Goal: Information Seeking & Learning: Learn about a topic

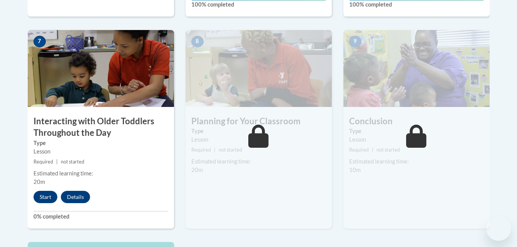
scroll to position [653, 0]
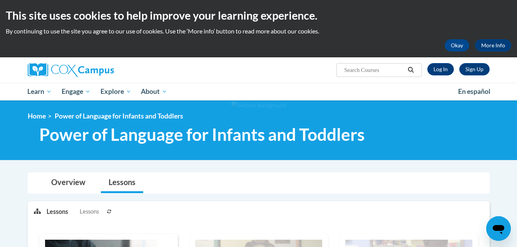
click at [470, 17] on h2 "This site uses cookies to help improve your learning experience." at bounding box center [258, 15] width 505 height 15
click at [471, 17] on h2 "This site uses cookies to help improve your learning experience." at bounding box center [258, 15] width 505 height 15
click at [442, 70] on link "Log In" at bounding box center [440, 69] width 27 height 12
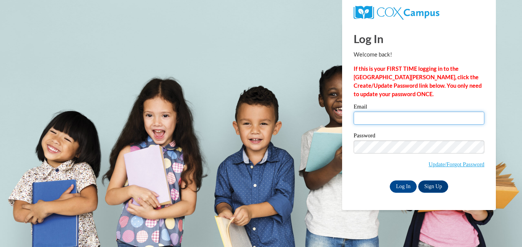
click at [394, 120] on input "Email" at bounding box center [419, 118] width 131 height 13
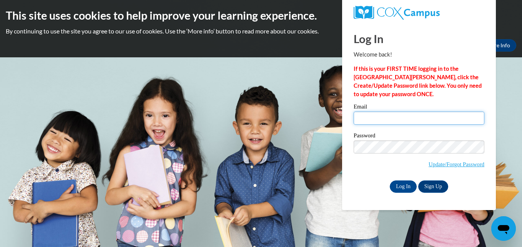
type input "amirsesberry0601@gmail.com"
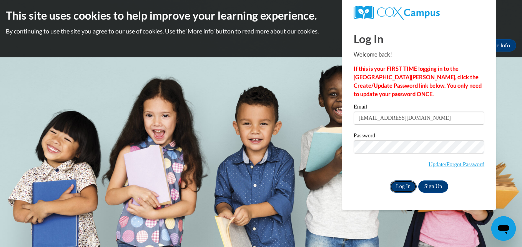
click at [406, 187] on input "Log In" at bounding box center [403, 186] width 27 height 12
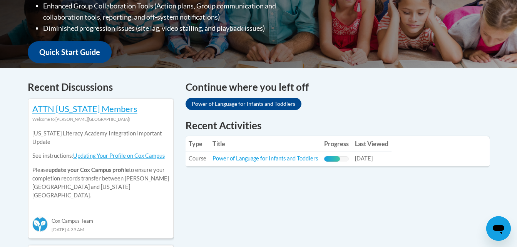
scroll to position [204, 0]
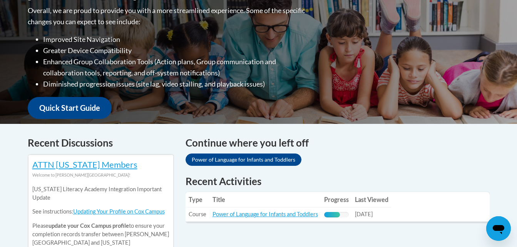
drag, startPoint x: 502, startPoint y: 267, endPoint x: 494, endPoint y: 267, distance: 8.1
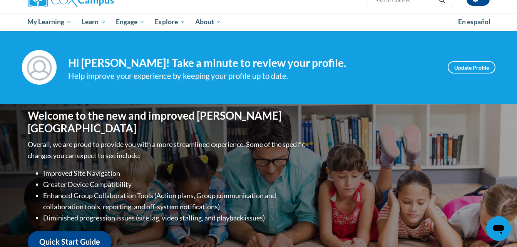
scroll to position [68, 0]
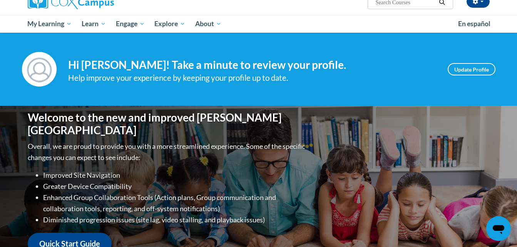
click at [385, 5] on input "Search..." at bounding box center [405, 2] width 62 height 9
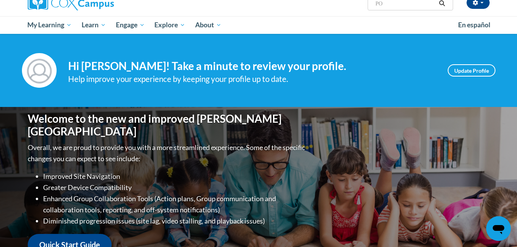
click at [394, 4] on input "PO" at bounding box center [405, 3] width 62 height 9
type input "POWER OF LANGUAGE"
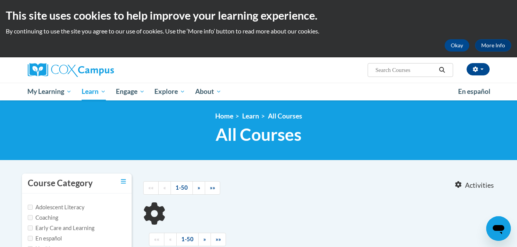
type input "POWER OF LANGUAGE"
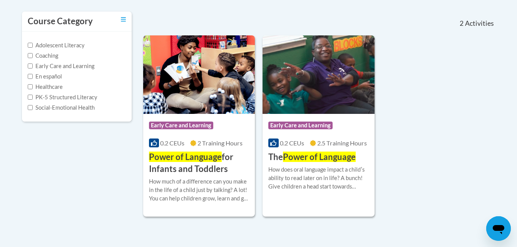
scroll to position [161, 0]
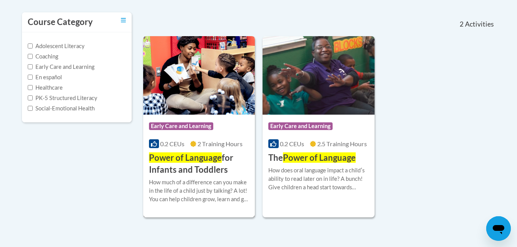
click at [204, 165] on h3 "Power of Language for Infants and Toddlers" at bounding box center [199, 164] width 100 height 24
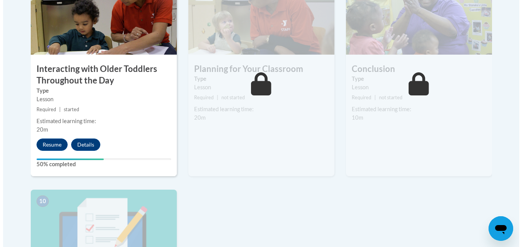
scroll to position [703, 0]
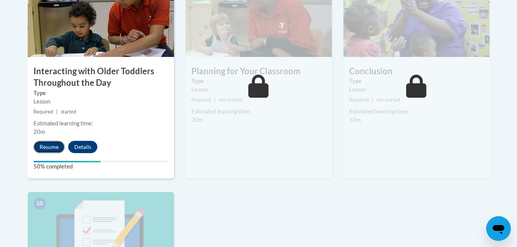
click at [47, 141] on button "Resume" at bounding box center [48, 147] width 31 height 12
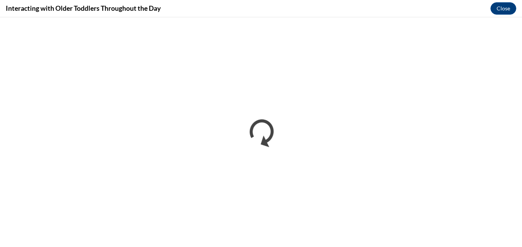
scroll to position [0, 0]
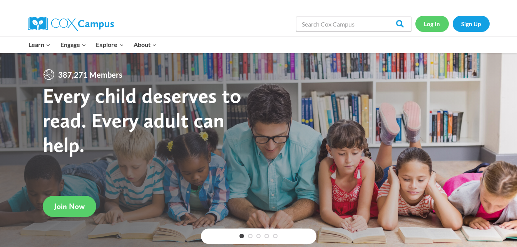
drag, startPoint x: 424, startPoint y: 14, endPoint x: 436, endPoint y: 27, distance: 17.4
click at [436, 27] on div "Log In Sign Up" at bounding box center [452, 24] width 74 height 25
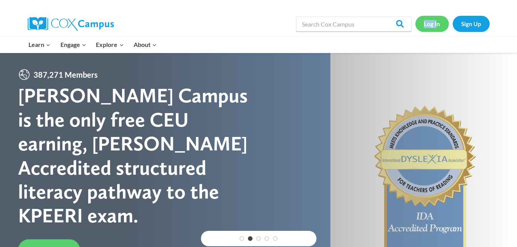
click at [436, 27] on link "Log In" at bounding box center [431, 24] width 33 height 16
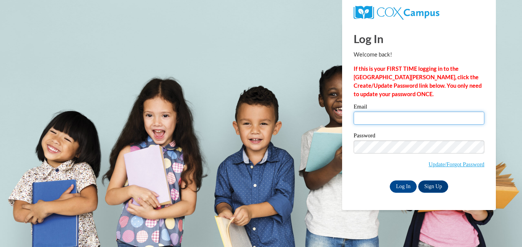
click at [402, 120] on input "Email" at bounding box center [419, 118] width 131 height 13
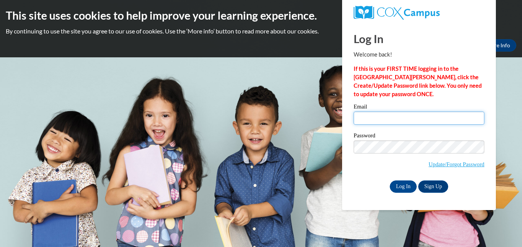
type input "amirsesberry0601@gmail.com"
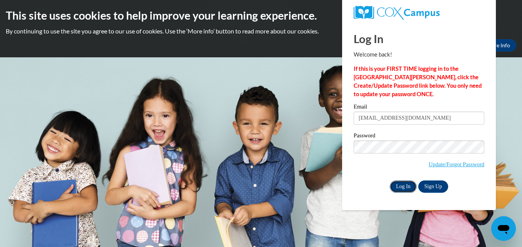
click at [401, 188] on input "Log In" at bounding box center [403, 186] width 27 height 12
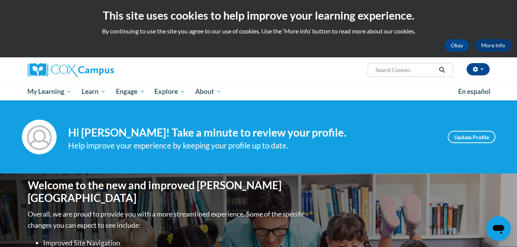
click at [414, 70] on input "Search..." at bounding box center [405, 69] width 62 height 9
type input "POWER OF LANGAUGE"
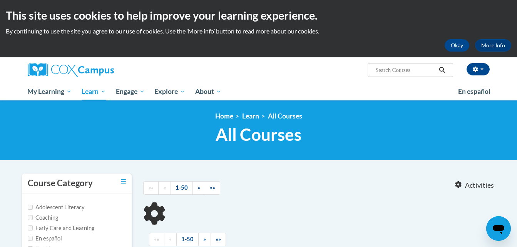
type input "POWER OF LANGAUGE"
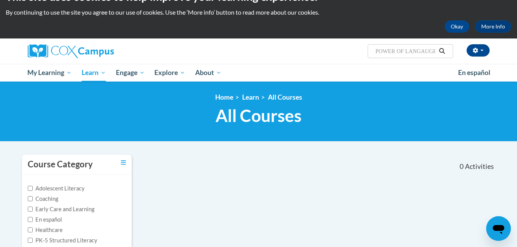
scroll to position [23, 0]
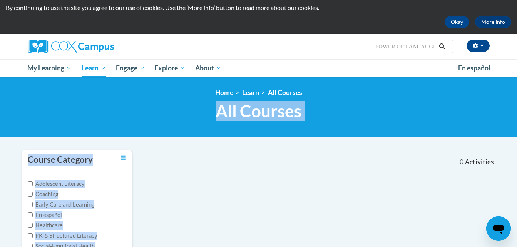
drag, startPoint x: 516, startPoint y: 80, endPoint x: 505, endPoint y: 217, distance: 137.8
click at [506, 215] on body "This site uses cookies to help improve your learning experience. By continuing …" at bounding box center [258, 210] width 517 height 467
click at [432, 189] on div "Course Category Adolescent Literacy Coaching Early Care and Learning En español…" at bounding box center [258, 210] width 485 height 120
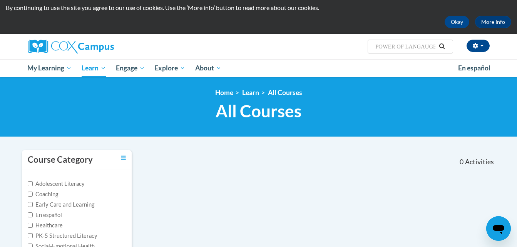
click at [442, 46] on icon "Search" at bounding box center [441, 46] width 7 height 6
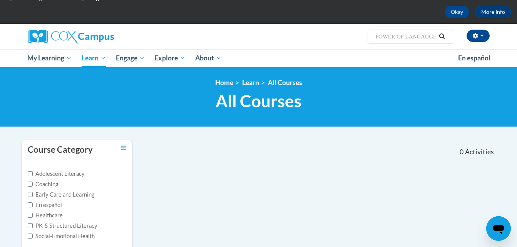
scroll to position [30, 0]
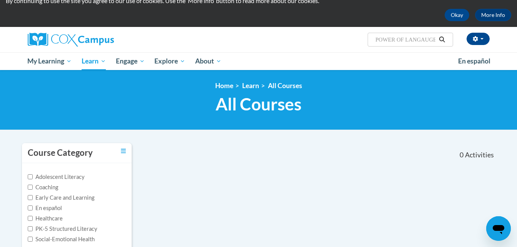
click at [432, 41] on input "POWER OF LANGAUGE" at bounding box center [405, 39] width 62 height 9
type input "POWER OF LANGUAGE"
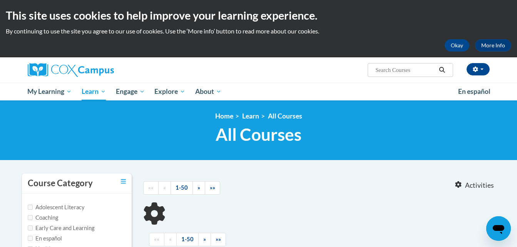
type input "POWER OF LANGUAGE"
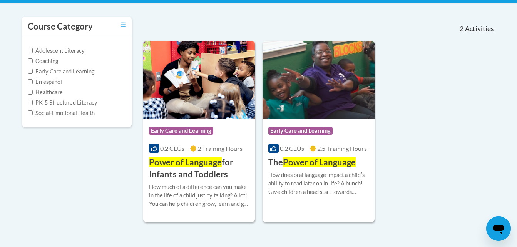
scroll to position [162, 0]
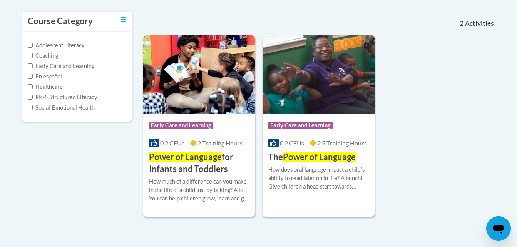
click at [193, 170] on h3 "Power of Language for Infants and Toddlers" at bounding box center [199, 163] width 100 height 24
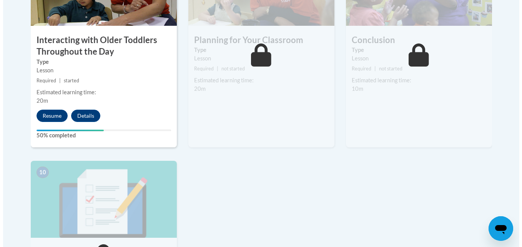
scroll to position [737, 0]
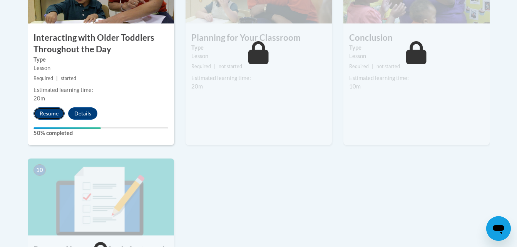
click at [48, 107] on button "Resume" at bounding box center [48, 113] width 31 height 12
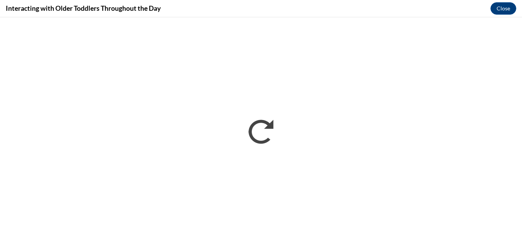
scroll to position [0, 0]
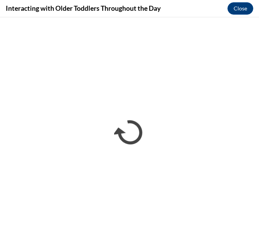
drag, startPoint x: 245, startPoint y: 9, endPoint x: 217, endPoint y: 8, distance: 28.5
click at [217, 8] on div "Interacting with Older Toddlers Throughout the Day Close" at bounding box center [129, 8] width 259 height 17
click at [216, 8] on div "Interacting with Older Toddlers Throughout the Day Close" at bounding box center [129, 8] width 259 height 17
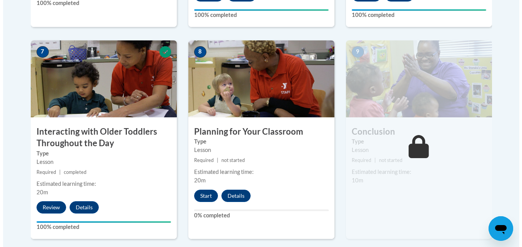
scroll to position [639, 0]
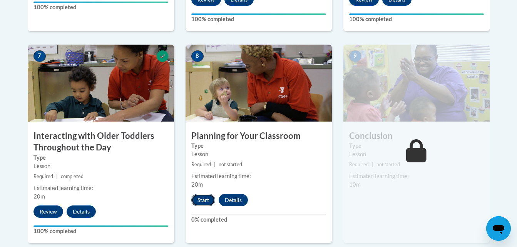
click at [203, 194] on button "Start" at bounding box center [203, 200] width 24 height 12
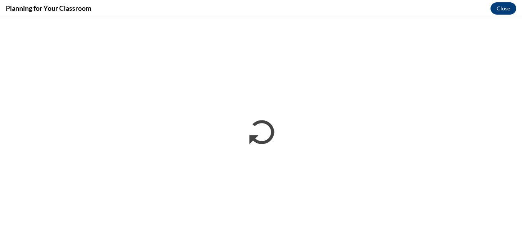
scroll to position [0, 0]
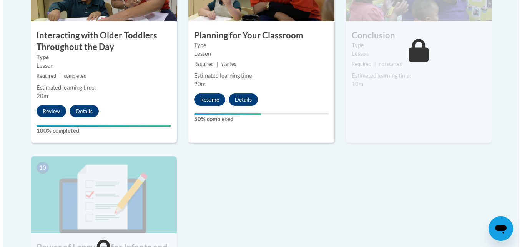
scroll to position [758, 0]
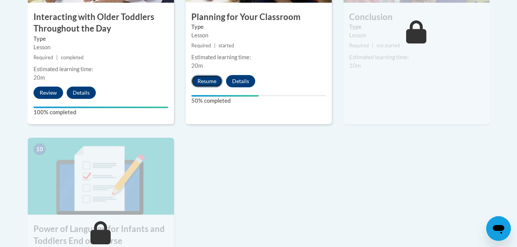
click at [211, 75] on button "Resume" at bounding box center [206, 81] width 31 height 12
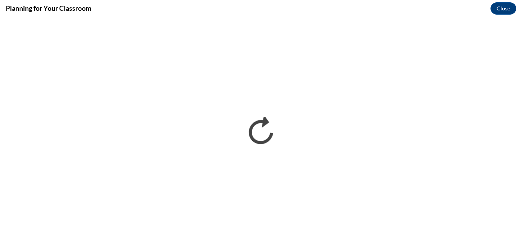
scroll to position [0, 0]
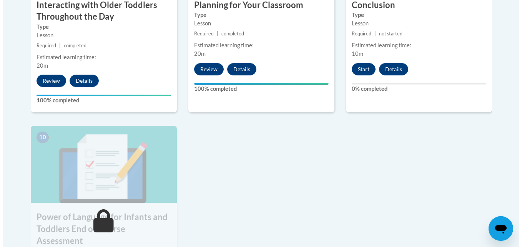
scroll to position [796, 0]
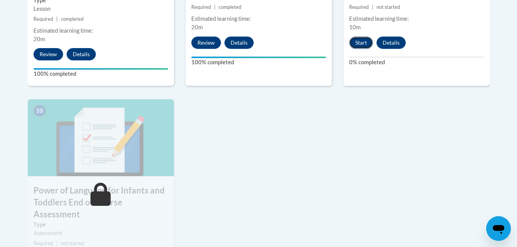
click at [353, 37] on button "Start" at bounding box center [361, 43] width 24 height 12
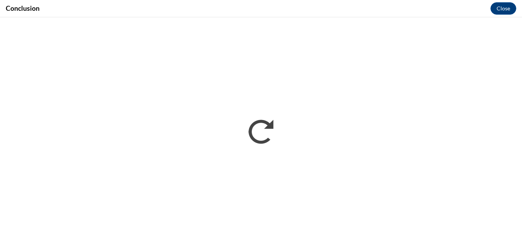
scroll to position [0, 0]
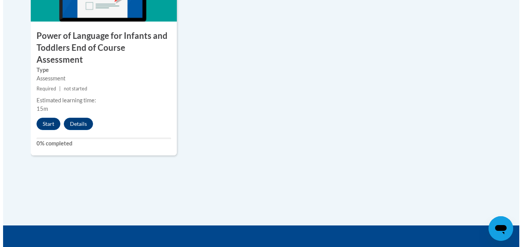
scroll to position [950, 0]
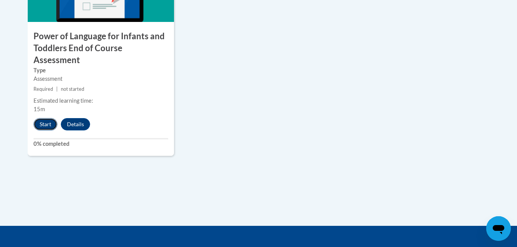
click at [46, 118] on button "Start" at bounding box center [45, 124] width 24 height 12
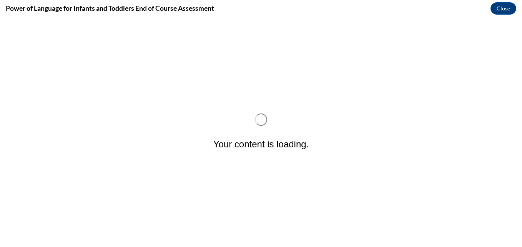
scroll to position [0, 0]
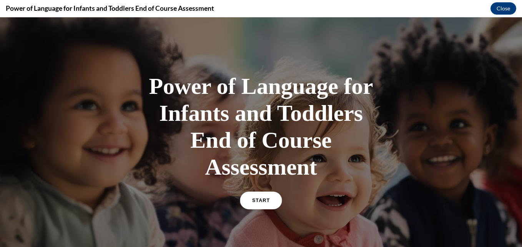
click at [269, 200] on link "START" at bounding box center [261, 201] width 42 height 18
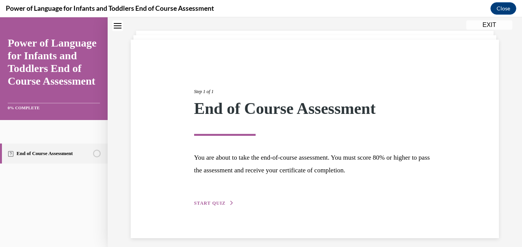
scroll to position [43, 0]
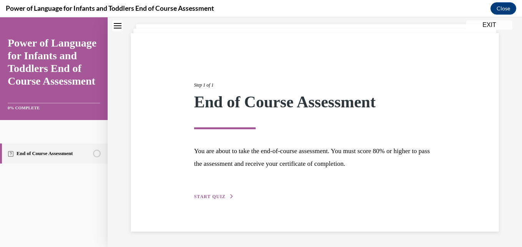
click at [217, 197] on span "START QUIZ" at bounding box center [210, 196] width 32 height 5
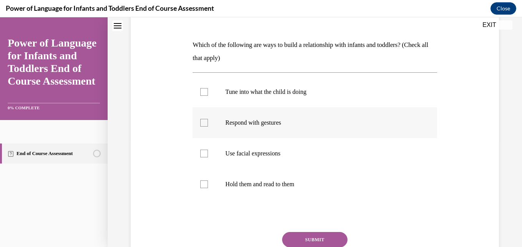
scroll to position [95, 0]
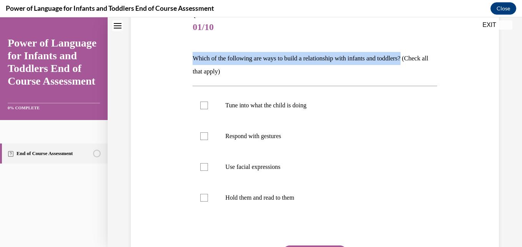
drag, startPoint x: 195, startPoint y: 55, endPoint x: 417, endPoint y: 60, distance: 222.8
click at [417, 60] on p "Which of the following are ways to build a relationship with infants and toddle…" at bounding box center [315, 65] width 244 height 26
drag, startPoint x: 417, startPoint y: 60, endPoint x: 408, endPoint y: 55, distance: 10.5
copy p "Which of the following are ways to build a relationship with infants and toddle…"
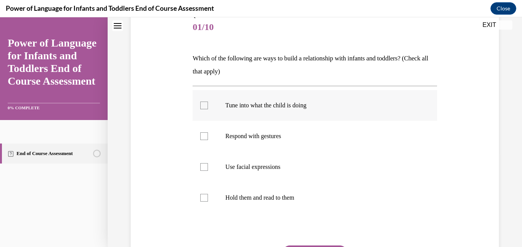
click at [216, 102] on label "Tune into what the child is doing" at bounding box center [315, 105] width 244 height 31
click at [208, 102] on input "Tune into what the child is doing" at bounding box center [204, 106] width 8 height 8
checkbox input "true"
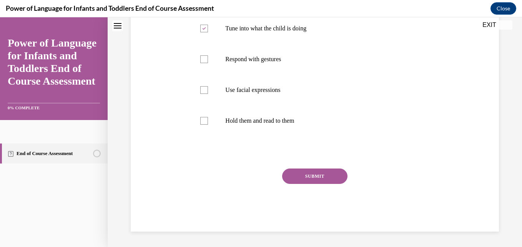
click at [318, 179] on button "SUBMIT" at bounding box center [314, 176] width 65 height 15
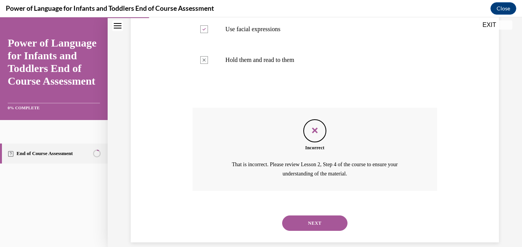
scroll to position [243, 0]
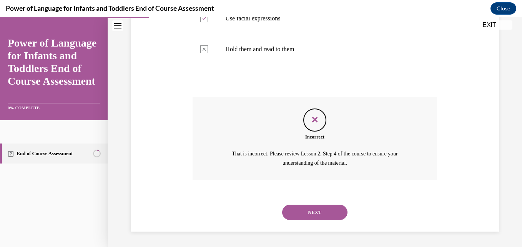
drag, startPoint x: 314, startPoint y: 210, endPoint x: 294, endPoint y: 221, distance: 23.2
click at [304, 216] on button "NEXT" at bounding box center [314, 212] width 65 height 15
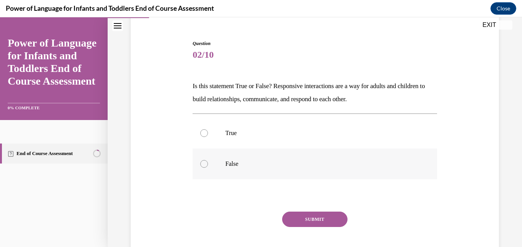
scroll to position [77, 0]
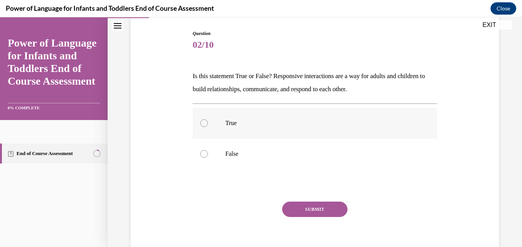
click at [197, 124] on label "True" at bounding box center [315, 123] width 244 height 31
click at [200, 124] on input "True" at bounding box center [204, 123] width 8 height 8
radio input "true"
click at [327, 210] on button "SUBMIT" at bounding box center [314, 209] width 65 height 15
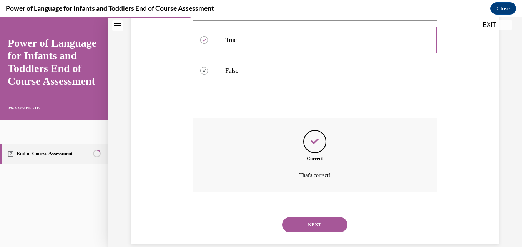
scroll to position [172, 0]
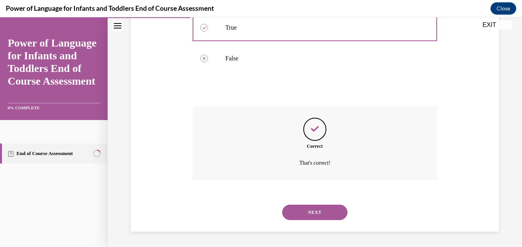
drag, startPoint x: 327, startPoint y: 214, endPoint x: 322, endPoint y: 212, distance: 5.2
click at [324, 214] on button "NEXT" at bounding box center [314, 212] width 65 height 15
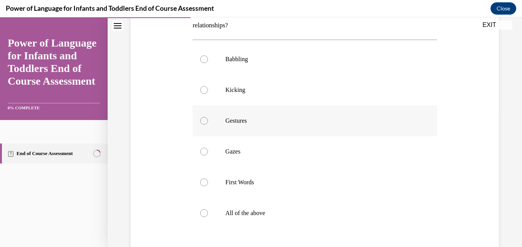
scroll to position [154, 0]
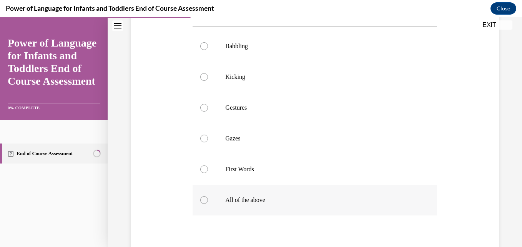
click at [239, 201] on p "All of the above" at bounding box center [321, 200] width 192 height 8
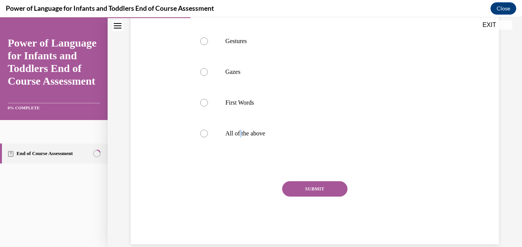
scroll to position [233, 0]
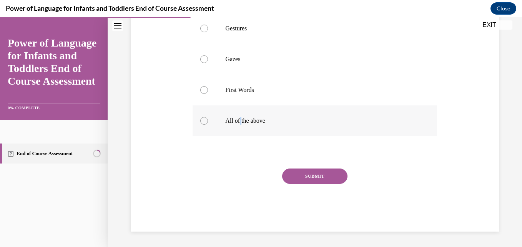
click at [214, 115] on label "All of the above" at bounding box center [315, 120] width 244 height 31
click at [208, 117] on input "All of the above" at bounding box center [204, 121] width 8 height 8
radio input "true"
drag, startPoint x: 347, startPoint y: 182, endPoint x: 335, endPoint y: 177, distance: 13.3
click at [342, 182] on div "SUBMIT" at bounding box center [315, 188] width 244 height 38
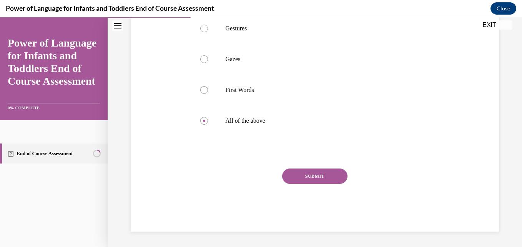
click at [333, 176] on button "SUBMIT" at bounding box center [314, 176] width 65 height 15
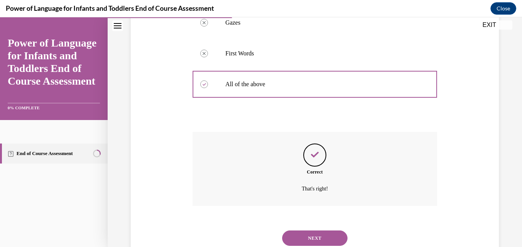
scroll to position [295, 0]
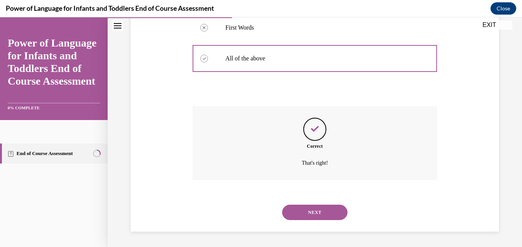
click at [311, 209] on button "NEXT" at bounding box center [314, 212] width 65 height 15
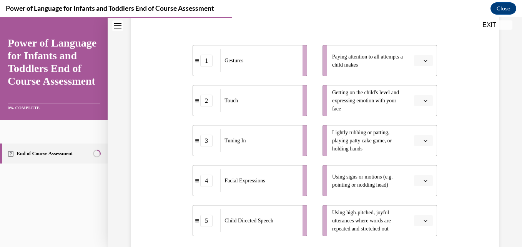
scroll to position [154, 0]
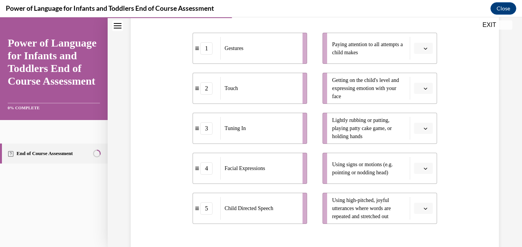
click at [414, 129] on button "button" at bounding box center [423, 129] width 19 height 12
click at [416, 173] on div "2" at bounding box center [417, 176] width 19 height 15
click at [424, 170] on icon "button" at bounding box center [426, 169] width 4 height 4
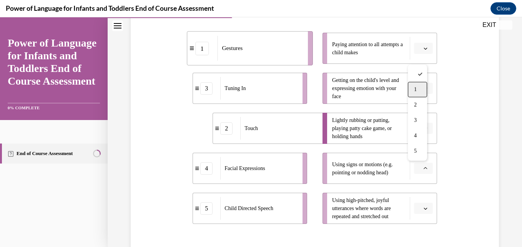
click at [417, 88] on div "1" at bounding box center [417, 89] width 19 height 15
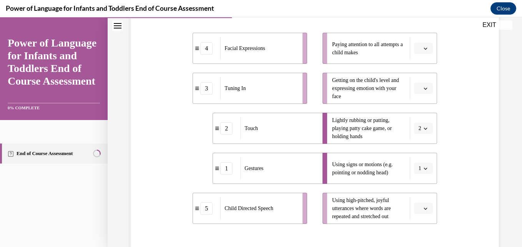
click at [417, 207] on button "button" at bounding box center [423, 209] width 19 height 12
click at [418, 189] on div "5" at bounding box center [417, 191] width 19 height 15
click at [424, 207] on icon "button" at bounding box center [426, 209] width 4 height 4
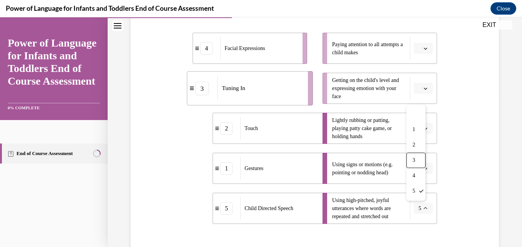
click at [416, 158] on span "3" at bounding box center [414, 160] width 3 height 6
click at [417, 49] on button "button" at bounding box center [423, 49] width 19 height 12
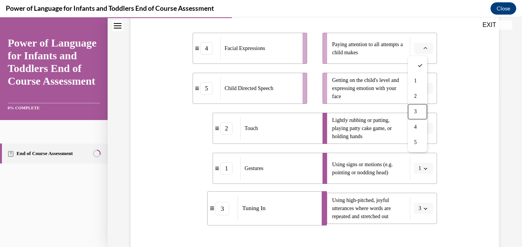
click at [417, 112] on div "3" at bounding box center [417, 111] width 19 height 15
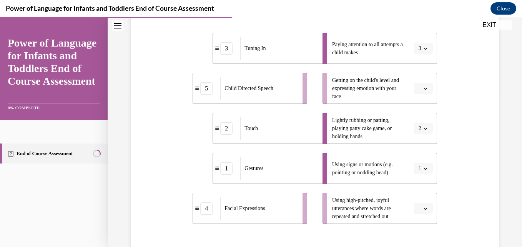
click at [424, 209] on icon "button" at bounding box center [426, 209] width 4 height 4
click at [417, 188] on span "5" at bounding box center [415, 191] width 3 height 6
click at [424, 88] on icon "button" at bounding box center [426, 89] width 4 height 4
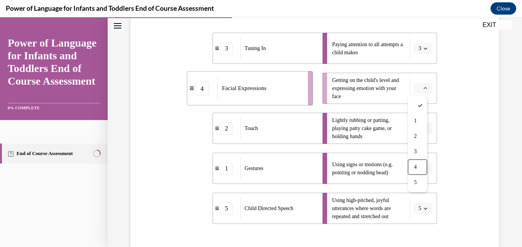
click at [419, 167] on div "4" at bounding box center [417, 166] width 19 height 15
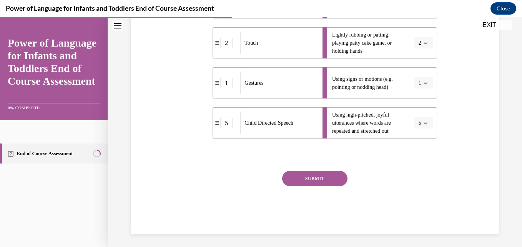
scroll to position [242, 0]
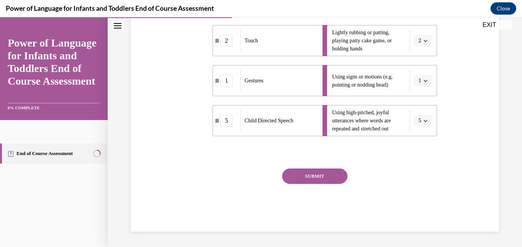
click at [321, 171] on button "SUBMIT" at bounding box center [314, 176] width 65 height 15
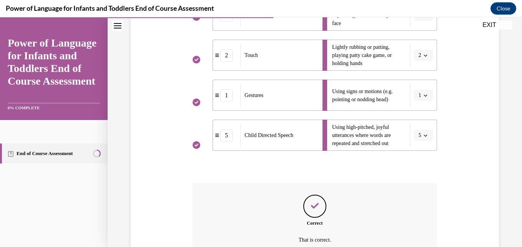
scroll to position [304, 0]
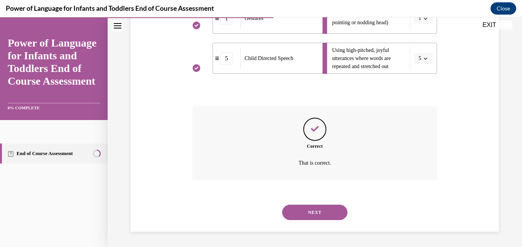
click at [317, 206] on button "NEXT" at bounding box center [314, 212] width 65 height 15
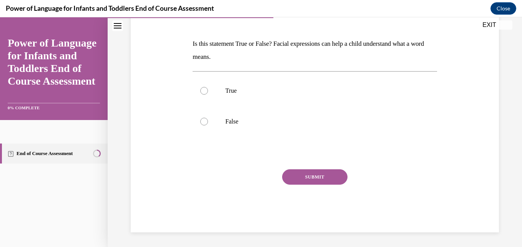
scroll to position [110, 0]
click at [229, 118] on p "False" at bounding box center [321, 121] width 192 height 8
click at [208, 118] on input "False" at bounding box center [204, 121] width 8 height 8
radio input "true"
click at [309, 177] on button "SUBMIT" at bounding box center [314, 176] width 65 height 15
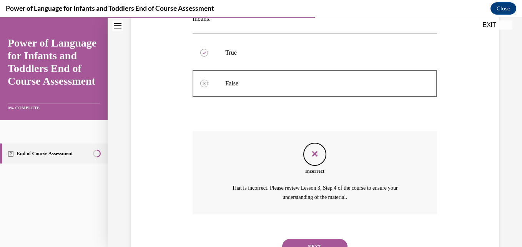
scroll to position [182, 0]
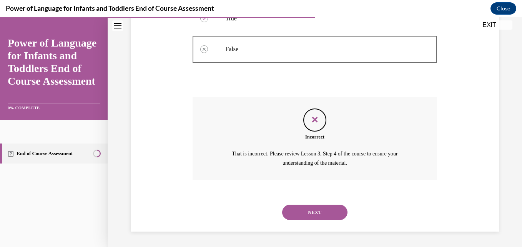
click at [301, 210] on button "NEXT" at bounding box center [314, 212] width 65 height 15
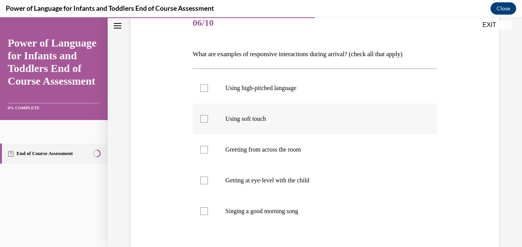
scroll to position [112, 0]
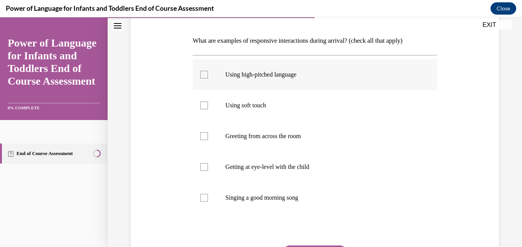
click at [319, 77] on p "Using high-pitched language" at bounding box center [321, 75] width 192 height 8
click at [208, 77] on input "Using high-pitched language" at bounding box center [204, 75] width 8 height 8
checkbox input "true"
click at [284, 113] on label "Using soft touch" at bounding box center [315, 105] width 244 height 31
click at [208, 109] on input "Using soft touch" at bounding box center [204, 106] width 8 height 8
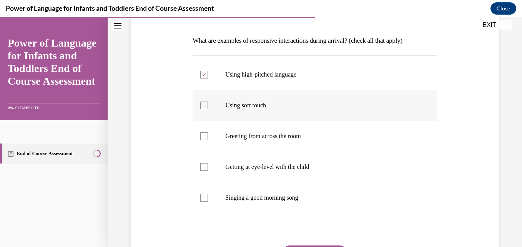
checkbox input "true"
click at [278, 137] on p "Greeting from across the room" at bounding box center [321, 136] width 192 height 8
click at [208, 137] on input "Greeting from across the room" at bounding box center [204, 136] width 8 height 8
checkbox input "true"
click at [267, 198] on p "Singing a good morning song" at bounding box center [321, 198] width 192 height 8
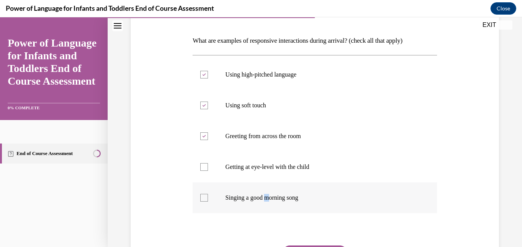
click at [201, 200] on div at bounding box center [204, 198] width 8 height 8
click at [201, 200] on input "Singing a good morning song" at bounding box center [204, 198] width 8 height 8
checkbox input "true"
click at [235, 72] on p "Using high-pitched language" at bounding box center [321, 75] width 192 height 8
click at [208, 72] on input "Using high-pitched language" at bounding box center [204, 75] width 8 height 8
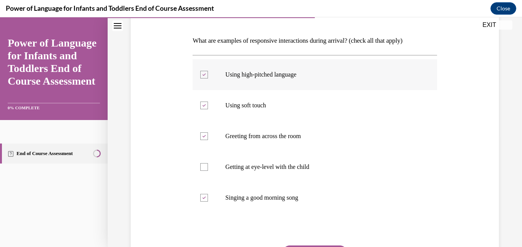
checkbox input "false"
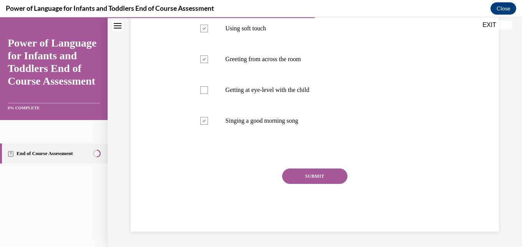
click at [330, 175] on button "SUBMIT" at bounding box center [314, 176] width 65 height 15
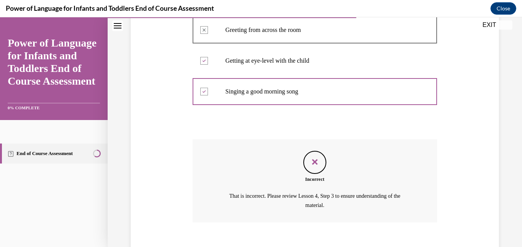
scroll to position [261, 0]
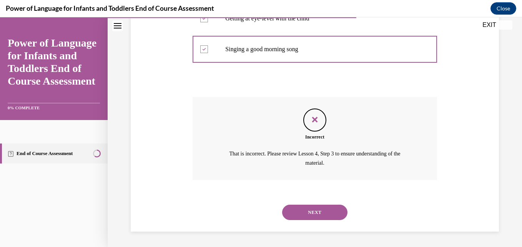
click at [311, 218] on button "NEXT" at bounding box center [314, 212] width 65 height 15
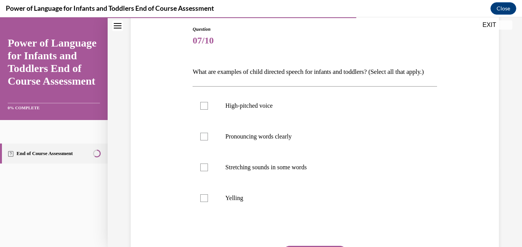
scroll to position [95, 0]
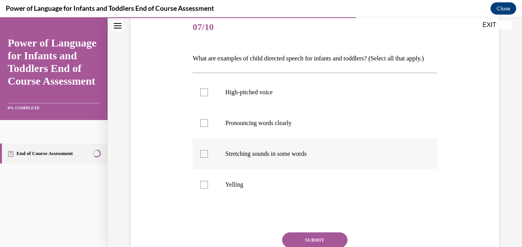
click at [317, 158] on p "Stretching sounds in some words" at bounding box center [321, 154] width 192 height 8
click at [208, 158] on input "Stretching sounds in some words" at bounding box center [204, 154] width 8 height 8
checkbox input "true"
click at [316, 127] on p "Pronouncing words clearly" at bounding box center [321, 123] width 192 height 8
click at [208, 127] on input "Pronouncing words clearly" at bounding box center [204, 123] width 8 height 8
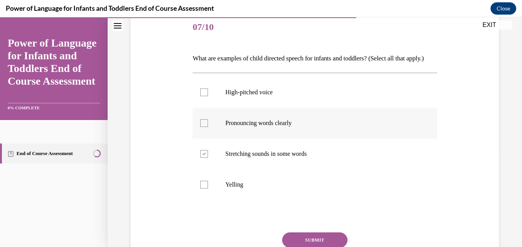
checkbox input "true"
click at [252, 189] on p "Yelling" at bounding box center [321, 185] width 192 height 8
click at [208, 189] on input "Yelling" at bounding box center [204, 185] width 8 height 8
click at [264, 189] on p "Yelling" at bounding box center [321, 185] width 192 height 8
click at [208, 189] on input "Yelling" at bounding box center [204, 185] width 8 height 8
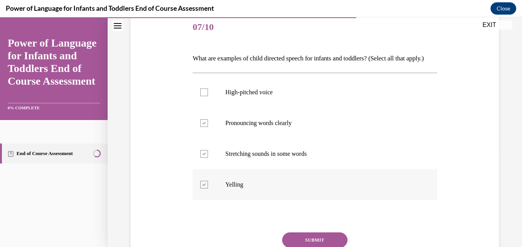
checkbox input "false"
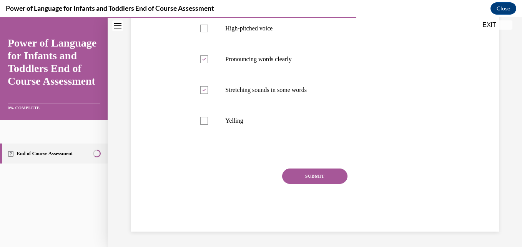
scroll to position [172, 0]
click at [311, 175] on button "SUBMIT" at bounding box center [314, 176] width 65 height 15
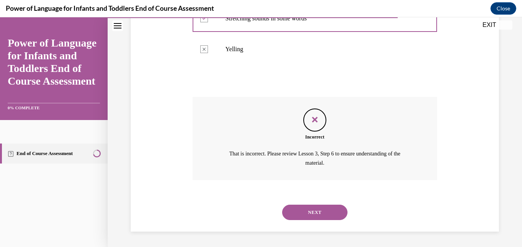
scroll to position [243, 0]
click at [313, 214] on button "NEXT" at bounding box center [314, 212] width 65 height 15
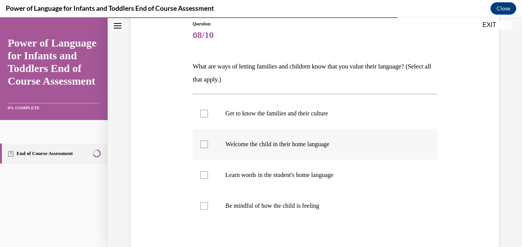
scroll to position [115, 0]
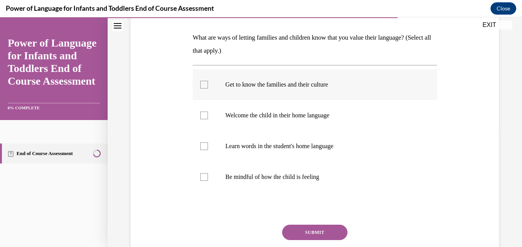
click at [314, 90] on label "Get to know the families and their culture" at bounding box center [315, 84] width 244 height 31
click at [208, 88] on input "Get to know the families and their culture" at bounding box center [204, 85] width 8 height 8
checkbox input "true"
click at [254, 142] on label "Learn words in the student's home language" at bounding box center [315, 146] width 244 height 31
click at [208, 142] on input "Learn words in the student's home language" at bounding box center [204, 146] width 8 height 8
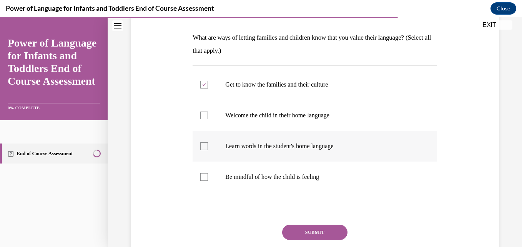
checkbox input "true"
drag, startPoint x: 301, startPoint y: 234, endPoint x: 299, endPoint y: 230, distance: 4.5
click at [301, 234] on button "SUBMIT" at bounding box center [314, 232] width 65 height 15
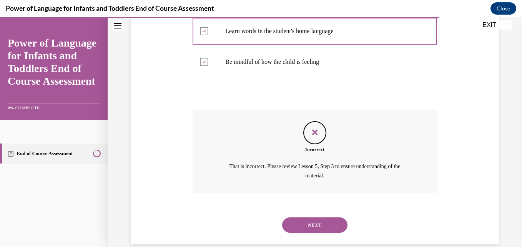
scroll to position [243, 0]
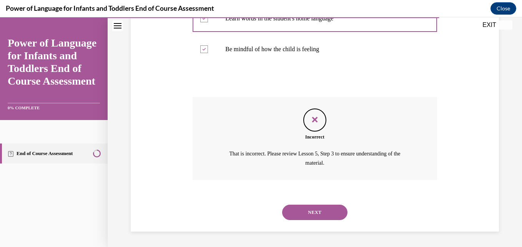
click at [329, 209] on button "NEXT" at bounding box center [314, 212] width 65 height 15
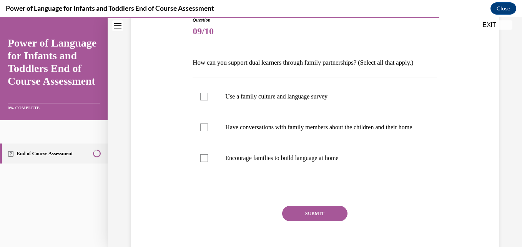
scroll to position [77, 0]
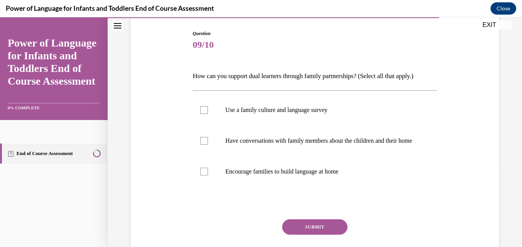
click at [193, 74] on p "How can you support dual learners through family partnerships? (Select all that…" at bounding box center [315, 76] width 244 height 13
click at [263, 117] on label "Use a family culture and language survey" at bounding box center [315, 110] width 244 height 31
click at [208, 114] on input "Use a family culture and language survey" at bounding box center [204, 110] width 8 height 8
checkbox input "true"
click at [238, 139] on p "Have conversations with family members about the children and their home" at bounding box center [321, 141] width 192 height 8
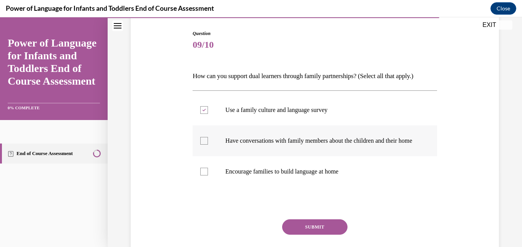
click at [208, 139] on input "Have conversations with family members about the children and their home" at bounding box center [204, 141] width 8 height 8
checkbox input "true"
click at [288, 232] on button "SUBMIT" at bounding box center [314, 226] width 65 height 15
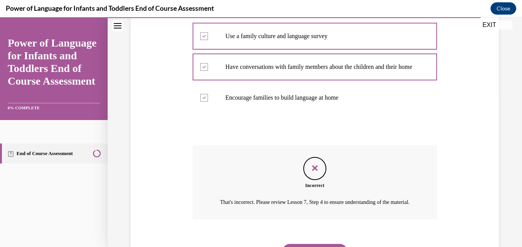
scroll to position [207, 0]
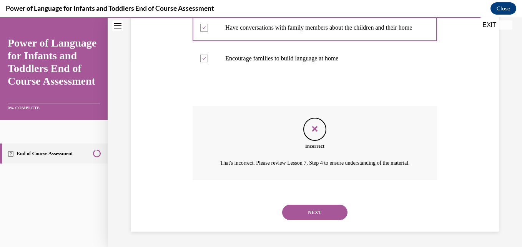
click at [516, 63] on div "Question 09/10 How can you support dual learners through family partnerships? (…" at bounding box center [315, 49] width 415 height 396
click at [314, 210] on button "NEXT" at bounding box center [314, 212] width 65 height 15
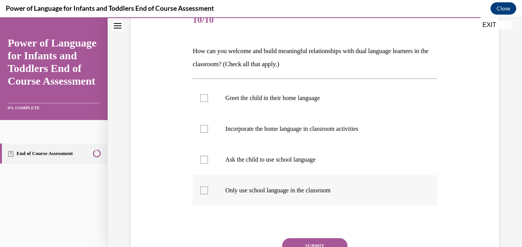
scroll to position [115, 0]
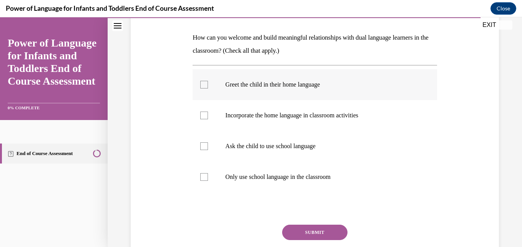
drag, startPoint x: 231, startPoint y: 82, endPoint x: 235, endPoint y: 85, distance: 4.7
click at [231, 82] on p "Greet the child in their home language" at bounding box center [321, 85] width 192 height 8
click at [208, 82] on input "Greet the child in their home language" at bounding box center [204, 85] width 8 height 8
checkbox input "true"
click at [225, 112] on p "Incorporate the home language in classroom activities" at bounding box center [321, 116] width 192 height 8
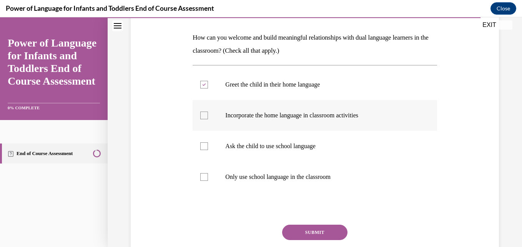
click at [208, 112] on input "Incorporate the home language in classroom activities" at bounding box center [204, 116] width 8 height 8
checkbox input "true"
click at [246, 150] on label "Ask the child to use school language" at bounding box center [315, 146] width 244 height 31
click at [208, 150] on input "Ask the child to use school language" at bounding box center [204, 146] width 8 height 8
checkbox input "true"
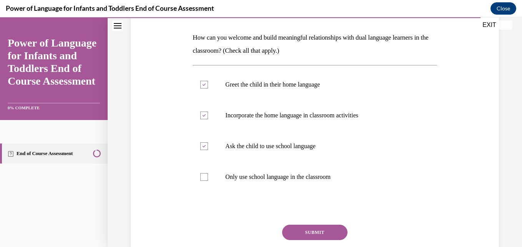
click at [295, 230] on button "SUBMIT" at bounding box center [314, 232] width 65 height 15
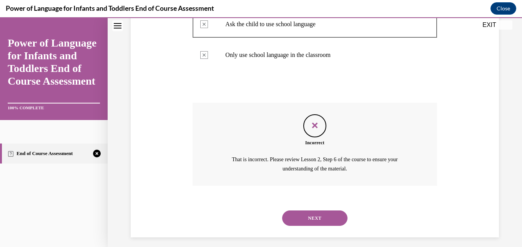
scroll to position [243, 0]
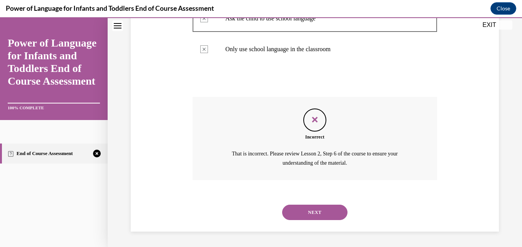
click at [320, 211] on button "NEXT" at bounding box center [314, 212] width 65 height 15
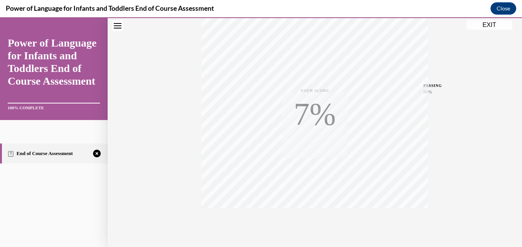
scroll to position [165, 0]
click at [311, 199] on icon "button" at bounding box center [315, 200] width 27 height 8
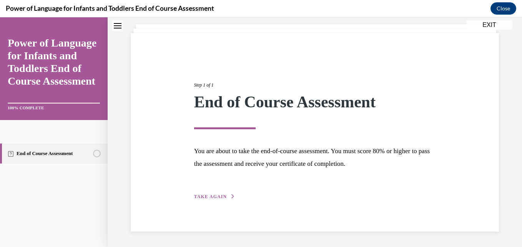
scroll to position [43, 0]
click at [217, 197] on span "TAKE AGAIN" at bounding box center [210, 196] width 33 height 5
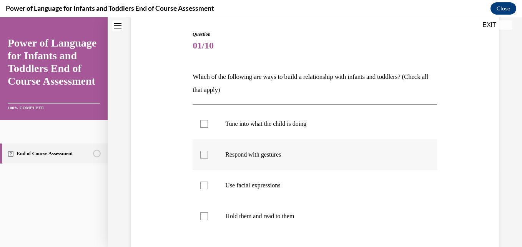
scroll to position [82, 0]
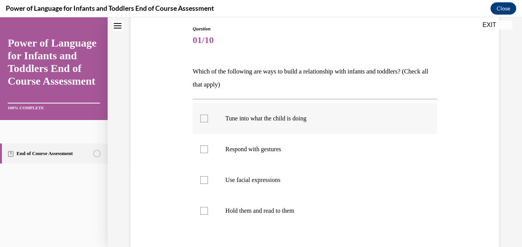
click at [310, 118] on p "Tune into what the child is doing" at bounding box center [321, 119] width 192 height 8
click at [208, 118] on input "Tune into what the child is doing" at bounding box center [204, 119] width 8 height 8
checkbox input "true"
click at [295, 177] on p "Use facial expressions" at bounding box center [321, 180] width 192 height 8
click at [208, 177] on input "Use facial expressions" at bounding box center [204, 180] width 8 height 8
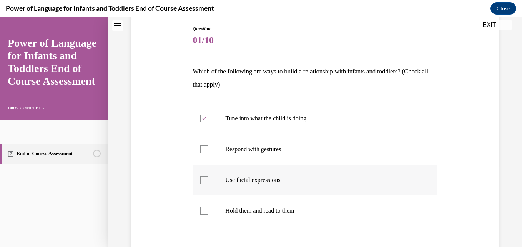
checkbox input "true"
click at [294, 155] on label "Respond with gestures" at bounding box center [315, 149] width 244 height 31
click at [208, 153] on input "Respond with gestures" at bounding box center [204, 149] width 8 height 8
checkbox input "true"
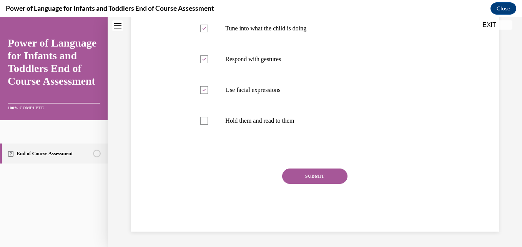
click at [327, 181] on button "SUBMIT" at bounding box center [314, 176] width 65 height 15
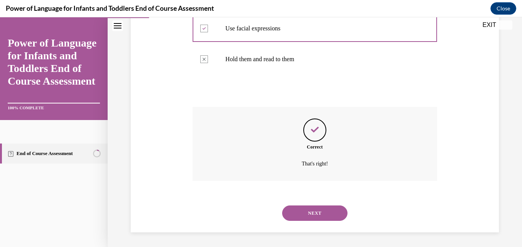
scroll to position [234, 0]
click at [312, 212] on button "NEXT" at bounding box center [314, 212] width 65 height 15
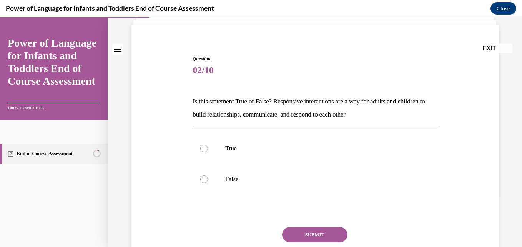
scroll to position [77, 0]
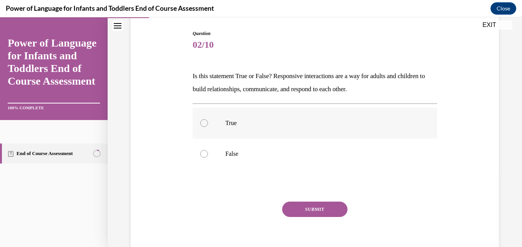
click at [235, 120] on p "True" at bounding box center [321, 123] width 192 height 8
click at [208, 120] on input "True" at bounding box center [204, 123] width 8 height 8
radio input "true"
click at [325, 210] on button "SUBMIT" at bounding box center [314, 209] width 65 height 15
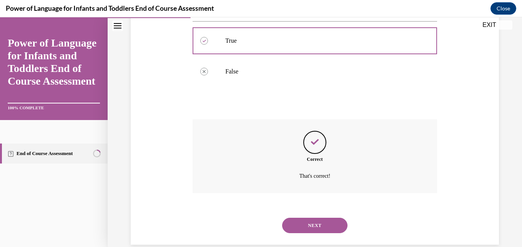
scroll to position [172, 0]
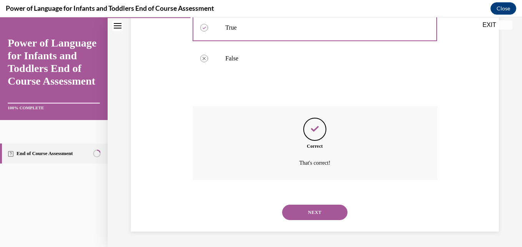
click at [313, 214] on button "NEXT" at bounding box center [314, 212] width 65 height 15
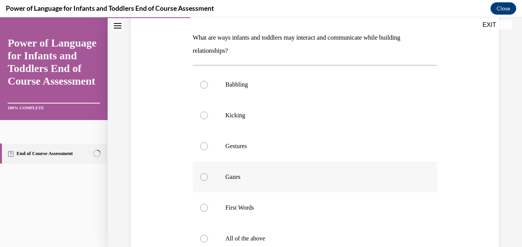
scroll to position [154, 0]
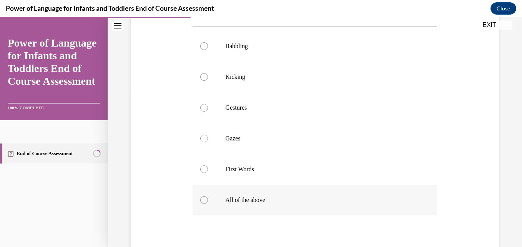
click at [227, 195] on label "All of the above" at bounding box center [315, 200] width 244 height 31
click at [208, 196] on input "All of the above" at bounding box center [204, 200] width 8 height 8
radio input "true"
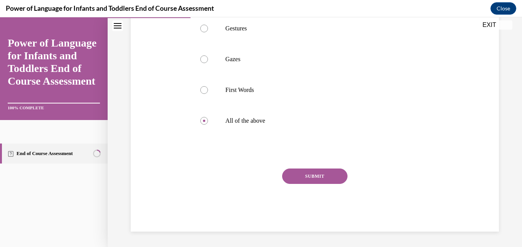
click at [329, 178] on button "SUBMIT" at bounding box center [314, 176] width 65 height 15
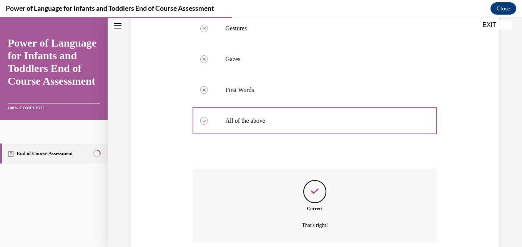
scroll to position [295, 0]
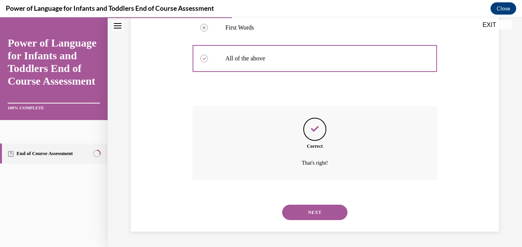
click at [302, 210] on button "NEXT" at bounding box center [314, 212] width 65 height 15
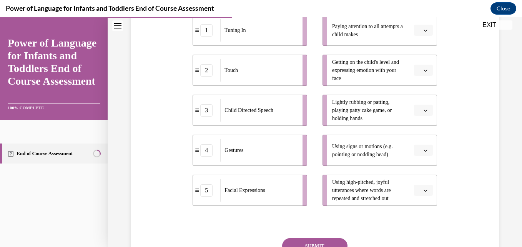
scroll to position [154, 0]
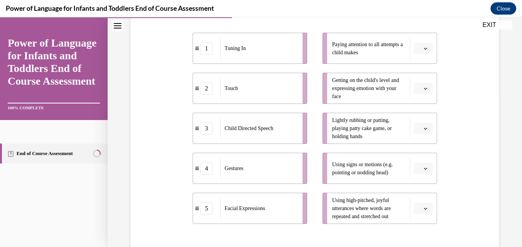
click at [424, 87] on icon "button" at bounding box center [426, 89] width 4 height 4
click at [414, 180] on div "5" at bounding box center [417, 182] width 19 height 15
click at [424, 128] on icon "button" at bounding box center [426, 129] width 4 height 4
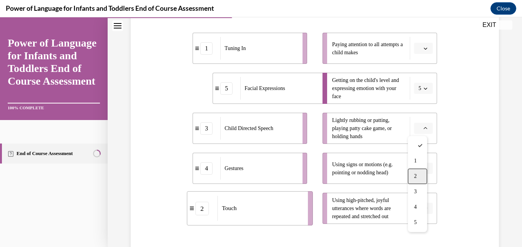
click at [413, 180] on div "2" at bounding box center [417, 176] width 19 height 15
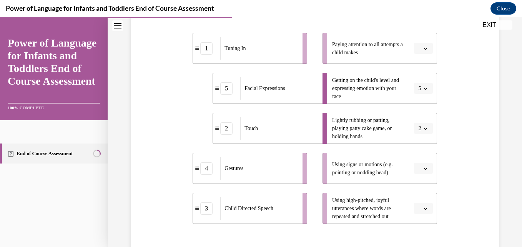
click at [424, 168] on icon "button" at bounding box center [425, 169] width 3 height 2
click at [417, 133] on span "4" at bounding box center [415, 136] width 3 height 6
click at [423, 204] on button "button" at bounding box center [423, 209] width 19 height 12
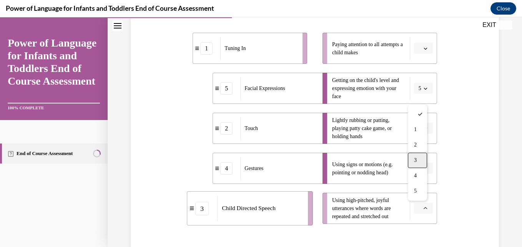
click at [419, 160] on div "3" at bounding box center [417, 160] width 19 height 15
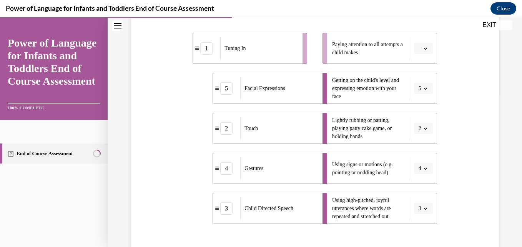
click at [419, 45] on span "Please select an option" at bounding box center [420, 49] width 3 height 8
click at [476, 75] on div "Question 04/10 Please match each example with the correct element of responsive…" at bounding box center [315, 124] width 372 height 389
click at [424, 45] on button "button" at bounding box center [423, 49] width 19 height 12
click at [417, 66] on div at bounding box center [417, 65] width 19 height 15
click at [416, 53] on button "button" at bounding box center [423, 49] width 19 height 12
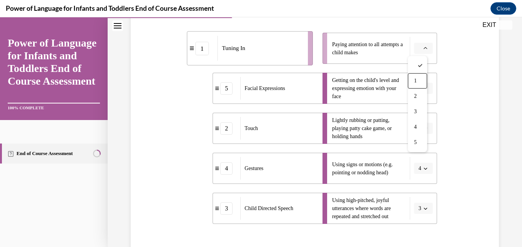
click at [414, 84] on div "1" at bounding box center [417, 80] width 19 height 15
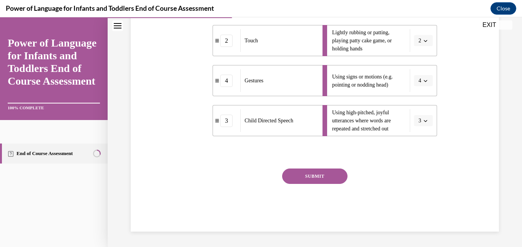
click at [321, 172] on button "SUBMIT" at bounding box center [314, 176] width 65 height 15
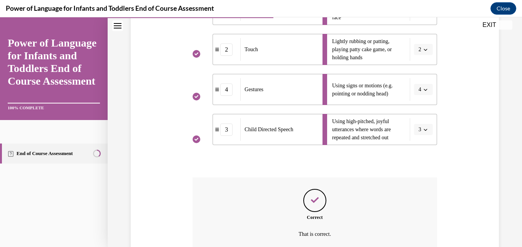
scroll to position [304, 0]
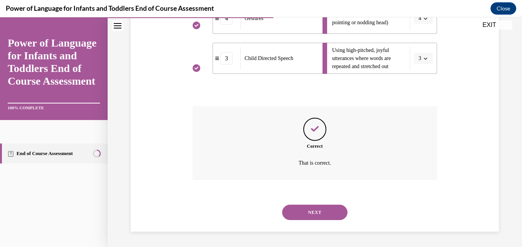
click at [312, 213] on button "NEXT" at bounding box center [314, 212] width 65 height 15
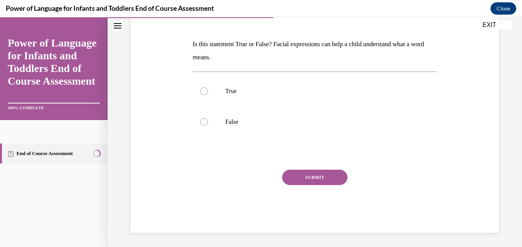
scroll to position [110, 0]
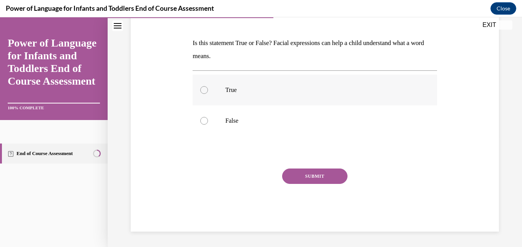
click at [244, 92] on p "True" at bounding box center [321, 90] width 192 height 8
click at [208, 92] on input "True" at bounding box center [204, 90] width 8 height 8
radio input "true"
click at [305, 180] on button "SUBMIT" at bounding box center [314, 176] width 65 height 15
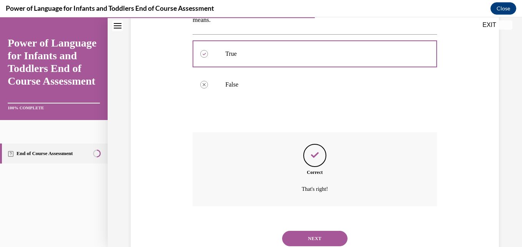
scroll to position [172, 0]
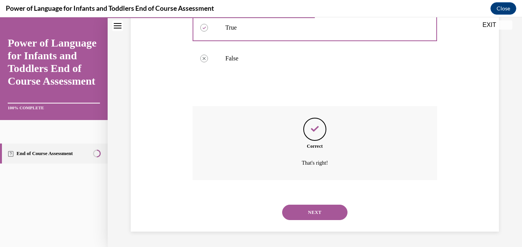
click at [301, 211] on button "NEXT" at bounding box center [314, 212] width 65 height 15
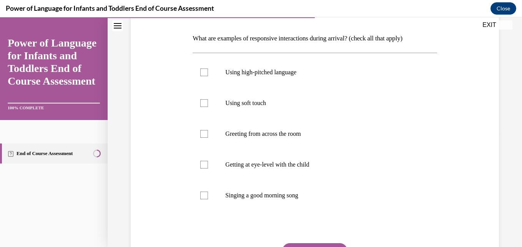
scroll to position [115, 0]
click at [203, 72] on div at bounding box center [204, 72] width 8 height 8
click at [203, 72] on input "Using high-pitched language" at bounding box center [204, 72] width 8 height 8
checkbox input "true"
click at [195, 98] on label "Using soft touch" at bounding box center [315, 102] width 244 height 31
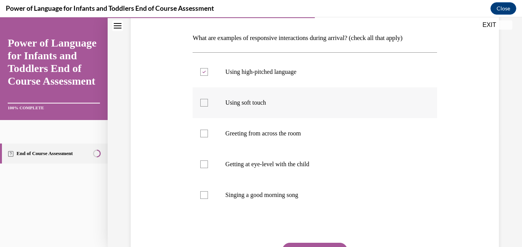
click at [200, 99] on input "Using soft touch" at bounding box center [204, 103] width 8 height 8
checkbox input "true"
click at [209, 167] on label "Getting at eye-level with the child" at bounding box center [315, 164] width 244 height 31
click at [208, 167] on input "Getting at eye-level with the child" at bounding box center [204, 164] width 8 height 8
checkbox input "true"
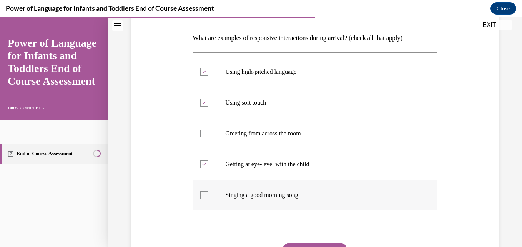
click at [205, 198] on div at bounding box center [204, 195] width 8 height 8
click at [205, 198] on input "Singing a good morning song" at bounding box center [204, 195] width 8 height 8
checkbox input "true"
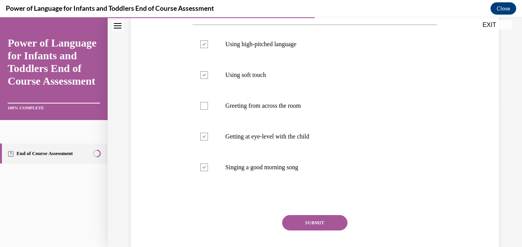
scroll to position [189, 0]
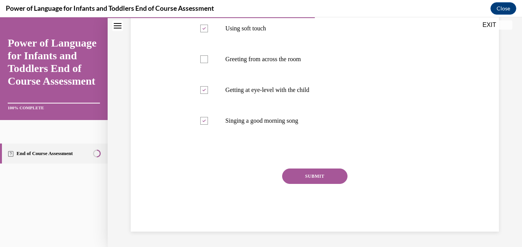
click at [322, 175] on button "SUBMIT" at bounding box center [314, 176] width 65 height 15
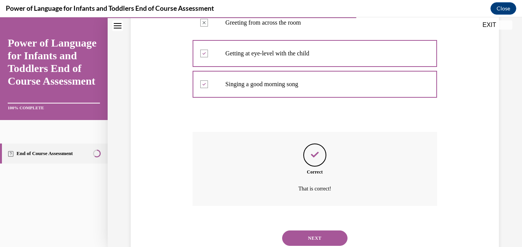
scroll to position [252, 0]
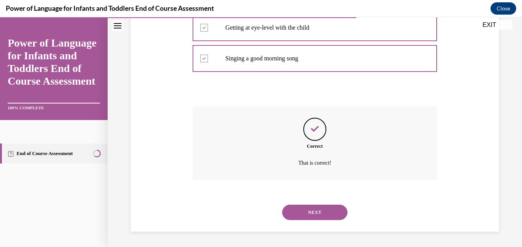
click at [309, 215] on button "NEXT" at bounding box center [314, 212] width 65 height 15
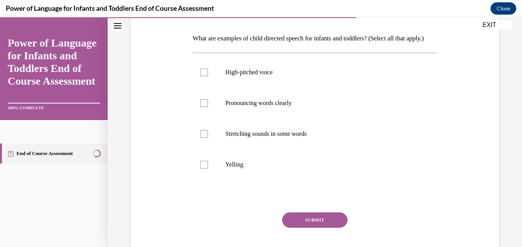
scroll to position [154, 0]
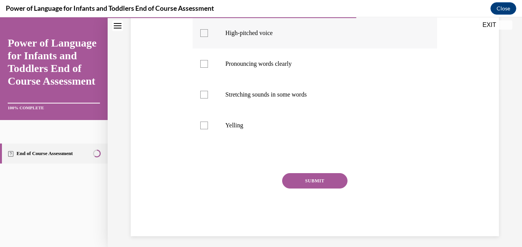
click at [208, 45] on label "High-pitched voice" at bounding box center [315, 33] width 244 height 31
click at [208, 37] on input "High-pitched voice" at bounding box center [204, 33] width 8 height 8
checkbox input "true"
drag, startPoint x: 209, startPoint y: 93, endPoint x: 206, endPoint y: 82, distance: 11.6
click at [209, 92] on label "Stretching sounds in some words" at bounding box center [315, 94] width 244 height 31
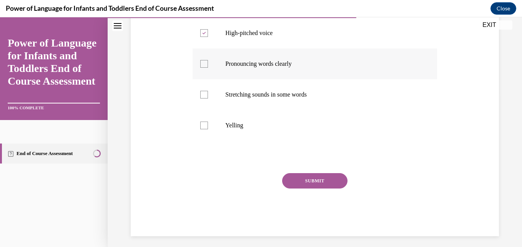
click at [208, 92] on input "Stretching sounds in some words" at bounding box center [204, 95] width 8 height 8
checkbox input "true"
click at [206, 68] on div at bounding box center [204, 64] width 8 height 8
click at [206, 68] on input "Pronouncing words clearly" at bounding box center [204, 64] width 8 height 8
checkbox input "true"
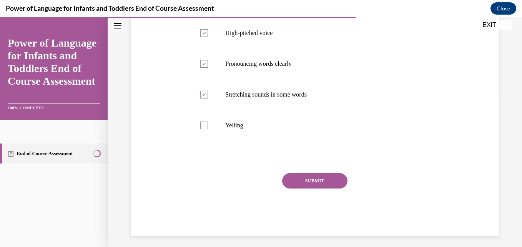
click at [307, 189] on button "SUBMIT" at bounding box center [314, 180] width 65 height 15
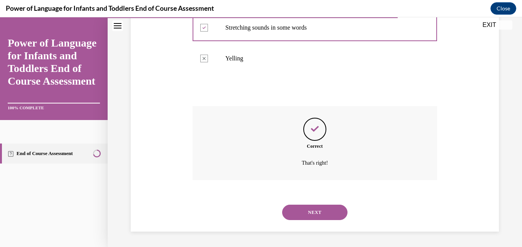
scroll to position [234, 0]
click at [330, 209] on button "NEXT" at bounding box center [314, 212] width 65 height 15
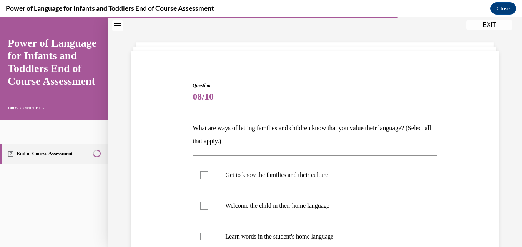
scroll to position [38, 0]
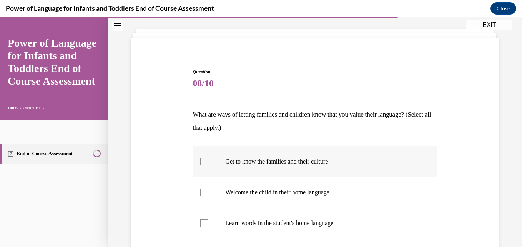
click at [202, 163] on div at bounding box center [204, 162] width 8 height 8
click at [202, 163] on input "Get to know the families and their culture" at bounding box center [204, 162] width 8 height 8
checkbox input "true"
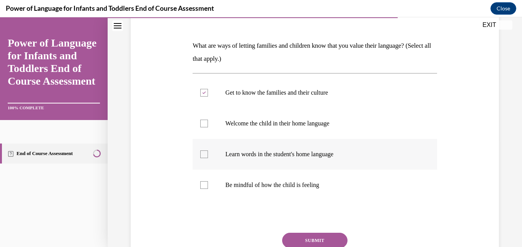
scroll to position [115, 0]
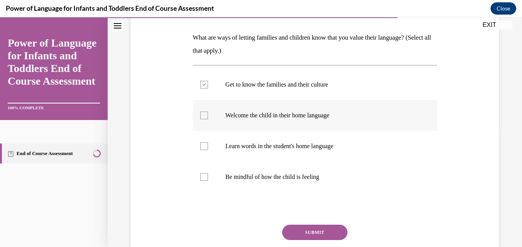
click at [204, 116] on div at bounding box center [204, 116] width 8 height 8
click at [204, 116] on input "Welcome the child in their home language" at bounding box center [204, 116] width 8 height 8
checkbox input "true"
click at [207, 145] on label "Learn words in the student's home language" at bounding box center [315, 146] width 244 height 31
click at [207, 145] on input "Learn words in the student's home language" at bounding box center [204, 146] width 8 height 8
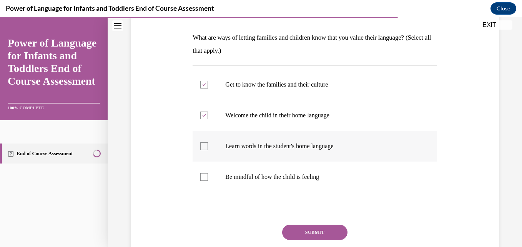
checkbox input "true"
click at [204, 177] on div at bounding box center [204, 177] width 8 height 8
click at [204, 177] on input "Be mindful of how the child is feeling" at bounding box center [204, 177] width 8 height 8
checkbox input "true"
click at [314, 232] on button "SUBMIT" at bounding box center [314, 232] width 65 height 15
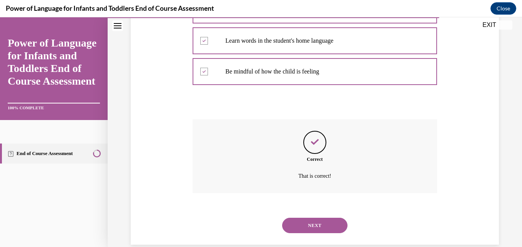
scroll to position [234, 0]
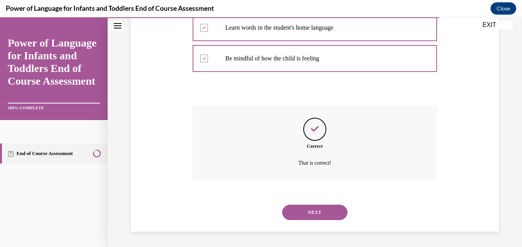
click at [320, 212] on button "NEXT" at bounding box center [314, 212] width 65 height 15
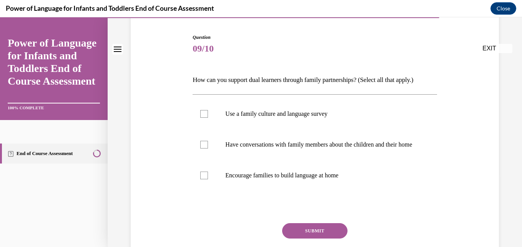
scroll to position [115, 0]
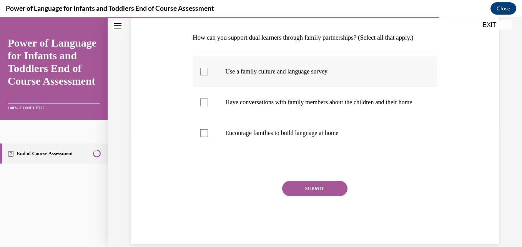
drag, startPoint x: 203, startPoint y: 67, endPoint x: 205, endPoint y: 73, distance: 6.0
click at [203, 67] on label "Use a family culture and language survey" at bounding box center [315, 71] width 244 height 31
click at [203, 68] on input "Use a family culture and language survey" at bounding box center [204, 72] width 8 height 8
checkbox input "true"
click at [203, 102] on div at bounding box center [204, 102] width 8 height 8
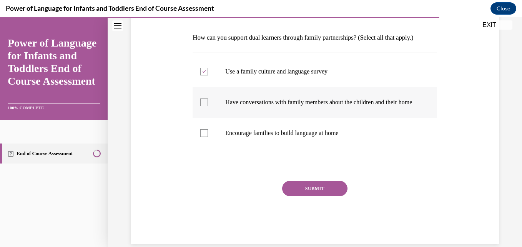
click at [203, 102] on input "Have conversations with family members about the children and their home" at bounding box center [204, 102] width 8 height 8
checkbox input "true"
click at [204, 137] on div at bounding box center [204, 133] width 8 height 8
click at [204, 137] on input "Encourage families to build language at home" at bounding box center [204, 133] width 8 height 8
checkbox input "true"
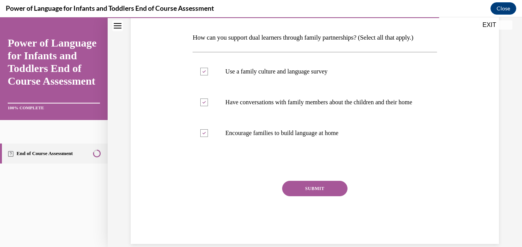
click at [303, 194] on button "SUBMIT" at bounding box center [314, 188] width 65 height 15
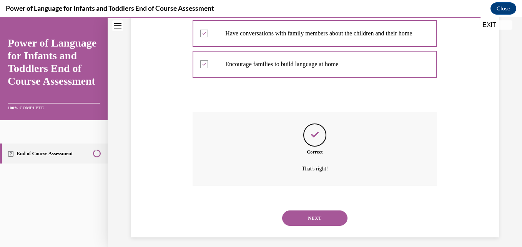
scroll to position [198, 0]
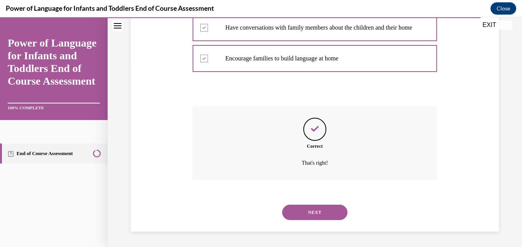
click at [319, 215] on button "NEXT" at bounding box center [314, 212] width 65 height 15
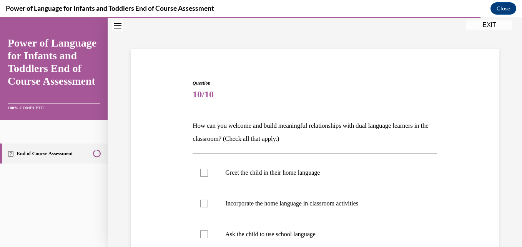
scroll to position [38, 0]
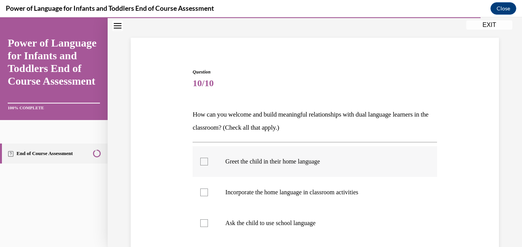
click at [201, 160] on div at bounding box center [204, 162] width 8 height 8
click at [201, 160] on input "Greet the child in their home language" at bounding box center [204, 162] width 8 height 8
checkbox input "true"
click at [204, 197] on label "Incorporate the home language in classroom activities" at bounding box center [315, 192] width 244 height 31
click at [204, 196] on input "Incorporate the home language in classroom activities" at bounding box center [204, 193] width 8 height 8
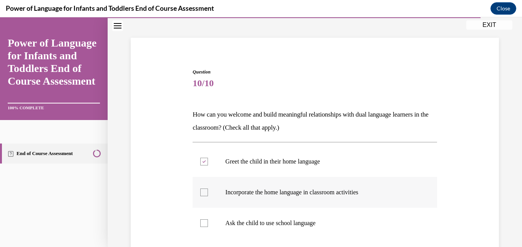
checkbox input "true"
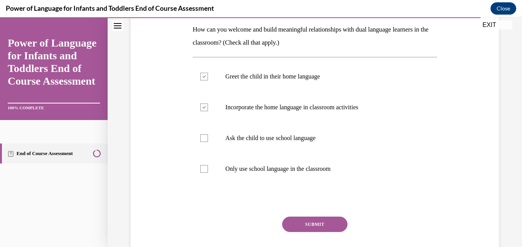
scroll to position [154, 0]
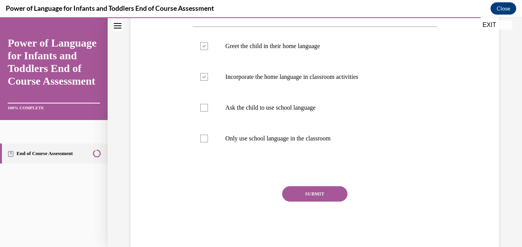
click at [308, 192] on button "SUBMIT" at bounding box center [314, 193] width 65 height 15
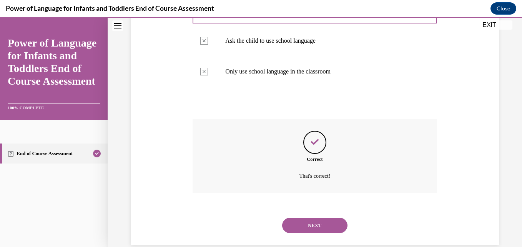
scroll to position [234, 0]
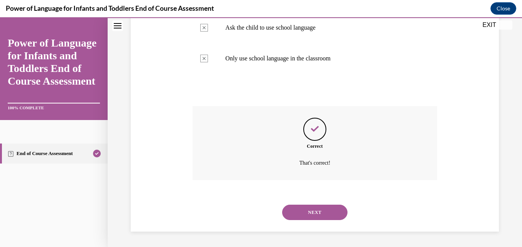
click at [299, 219] on button "NEXT" at bounding box center [314, 212] width 65 height 15
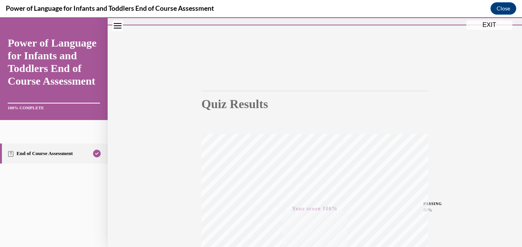
scroll to position [11, 0]
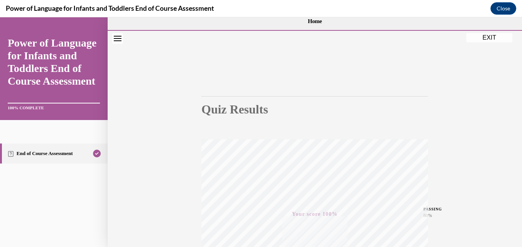
click at [486, 40] on button "EXIT" at bounding box center [490, 37] width 46 height 9
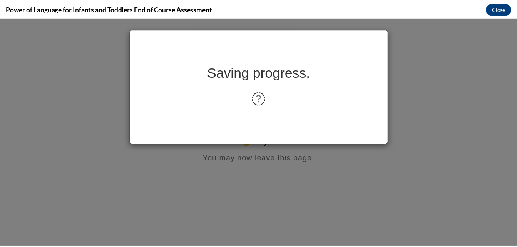
scroll to position [0, 0]
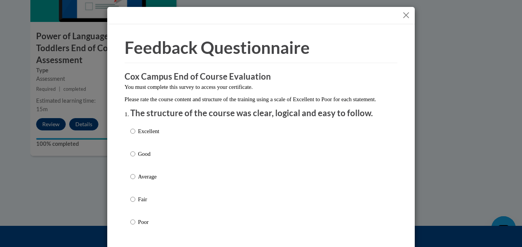
click at [402, 16] on button "Close" at bounding box center [407, 15] width 10 height 10
